Goal: Information Seeking & Learning: Learn about a topic

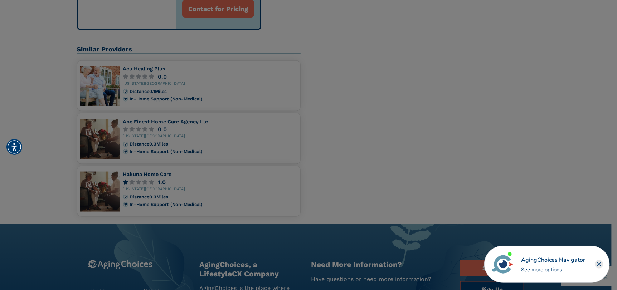
scroll to position [357, 0]
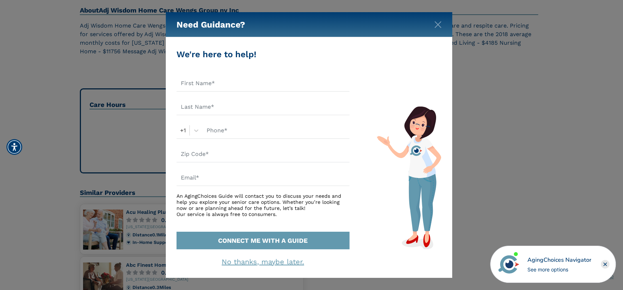
click at [439, 19] on div "Need Guidance?" at bounding box center [309, 24] width 286 height 25
click at [438, 26] on img "Close" at bounding box center [437, 24] width 7 height 7
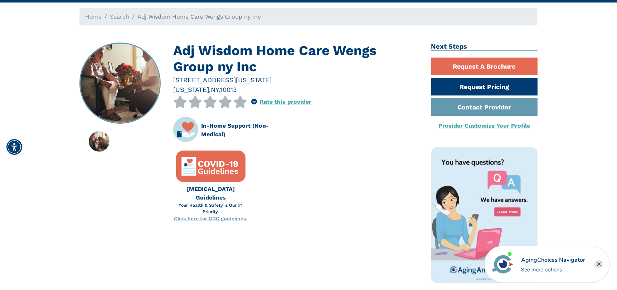
scroll to position [0, 0]
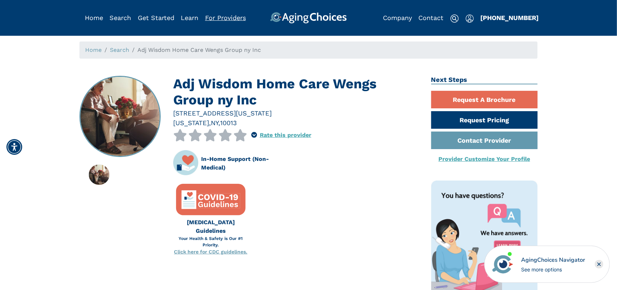
click at [231, 19] on link "For Providers" at bounding box center [225, 18] width 41 height 8
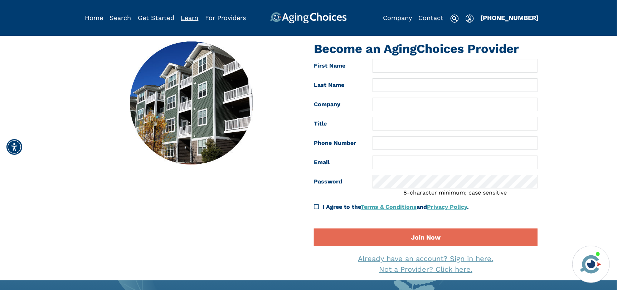
click at [192, 18] on link "Learn" at bounding box center [190, 18] width 18 height 8
